Goal: Navigation & Orientation: Find specific page/section

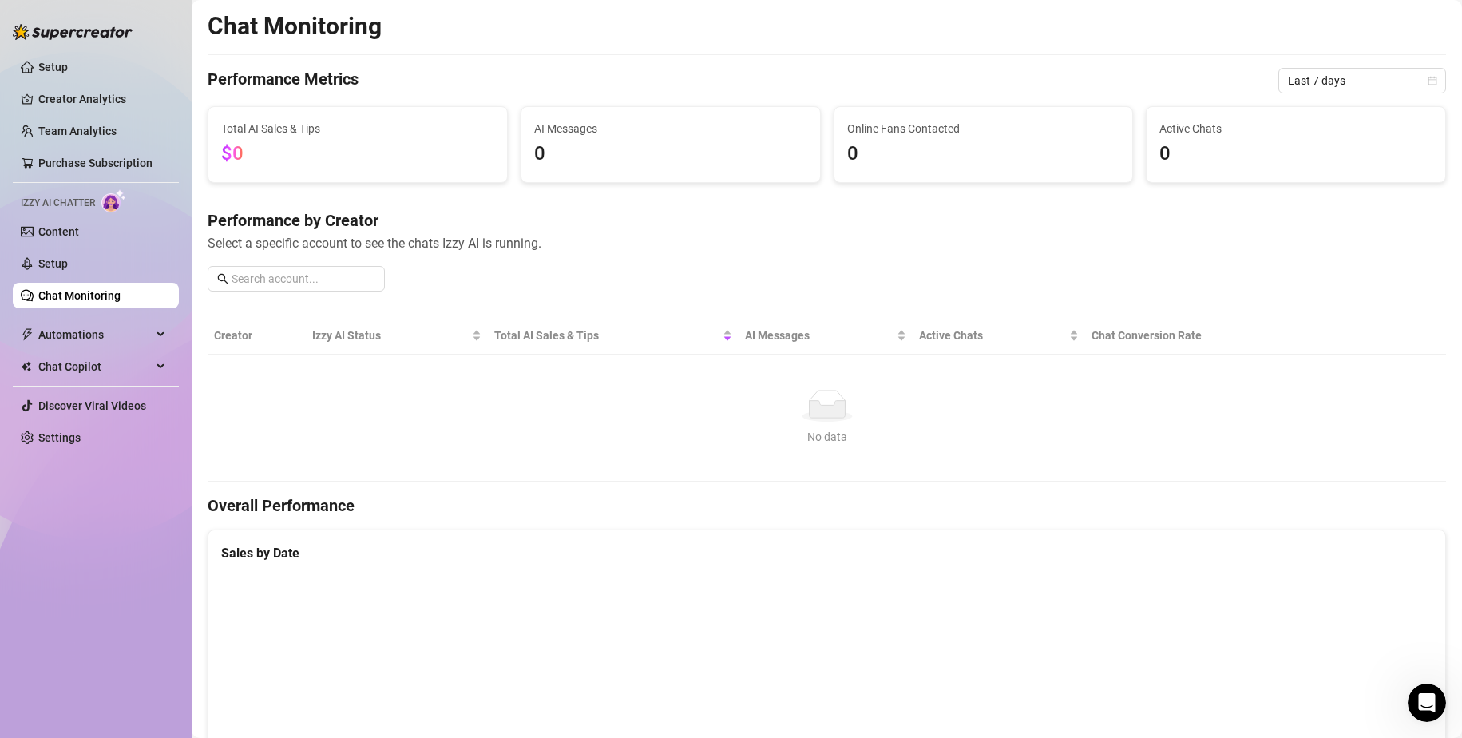
click at [84, 299] on link "Chat Monitoring" at bounding box center [79, 295] width 82 height 13
click at [75, 249] on ul "Setup Creator Analytics Team Analytics Purchase Subscription Izzy AI Chatter Co…" at bounding box center [96, 252] width 166 height 409
click at [62, 236] on link "Content" at bounding box center [58, 231] width 41 height 13
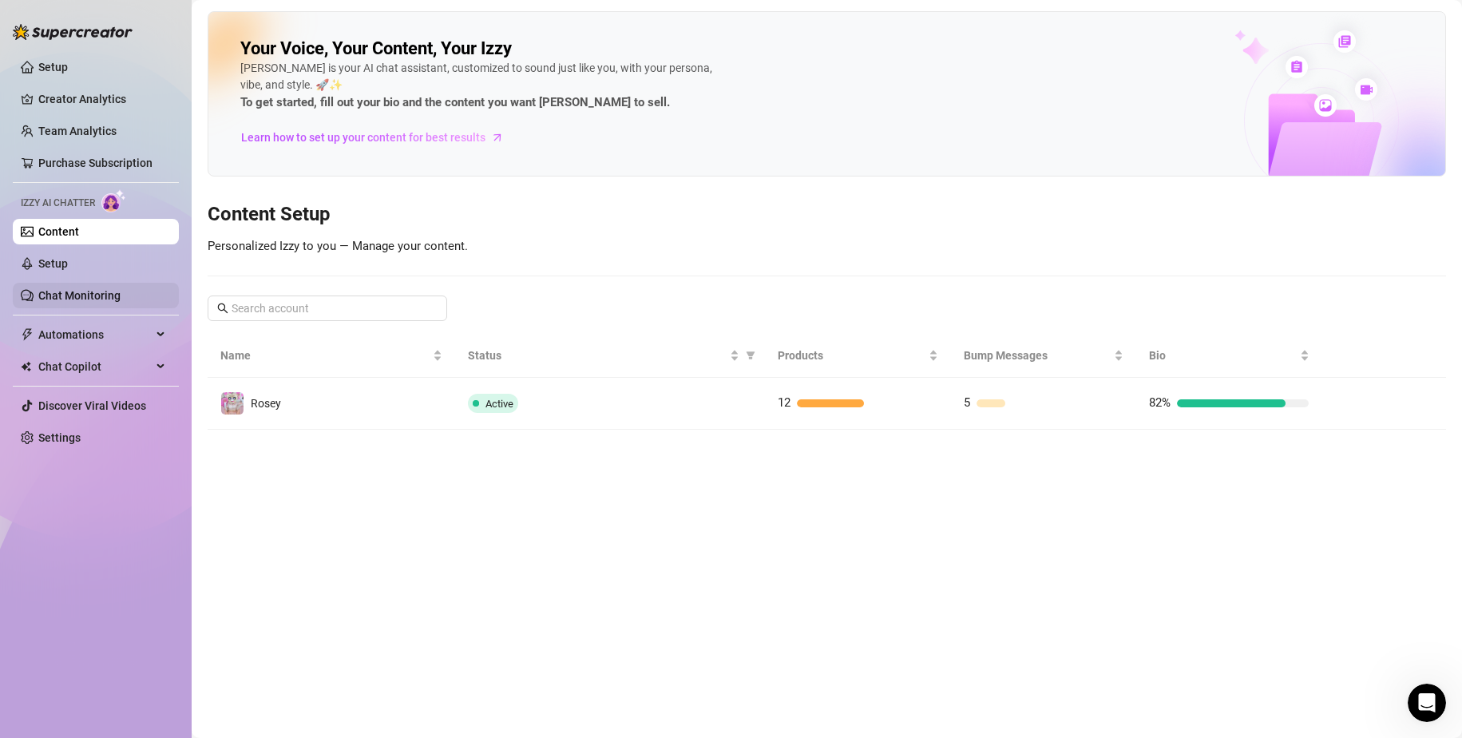
click at [61, 302] on link "Chat Monitoring" at bounding box center [79, 295] width 82 height 13
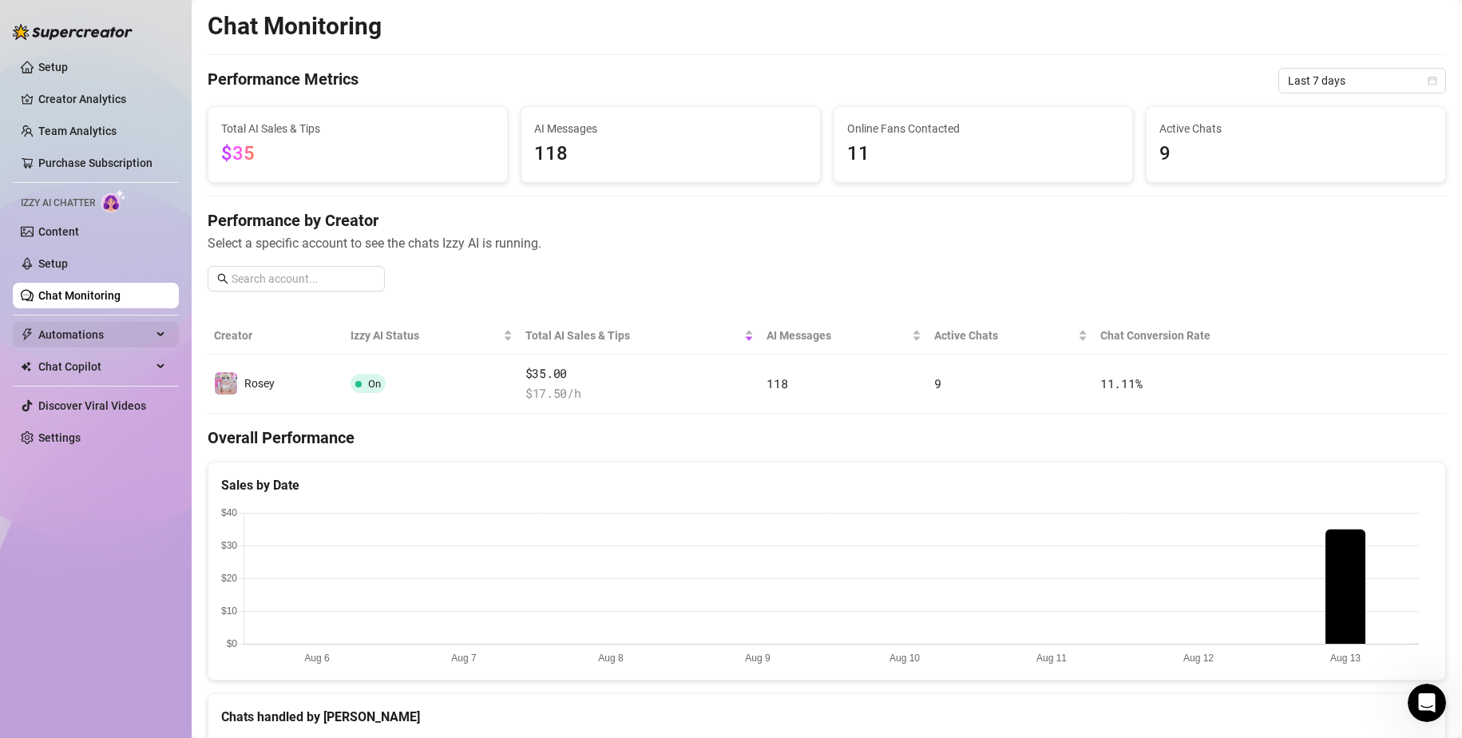
click at [106, 335] on span "Automations" at bounding box center [94, 335] width 113 height 26
